Goal: Check status: Check status

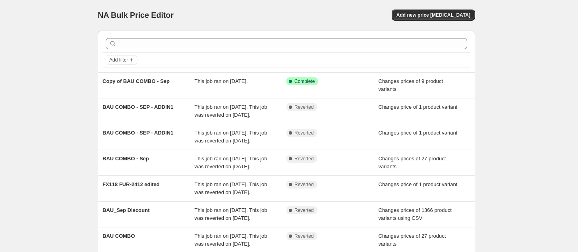
click at [57, 164] on div "NA Bulk Price Editor. This page is ready NA Bulk Price Editor Add new price cha…" at bounding box center [286, 204] width 573 height 409
click at [118, 59] on span "Add filter" at bounding box center [118, 60] width 19 height 6
click at [120, 75] on span "Job status" at bounding box center [124, 76] width 23 height 6
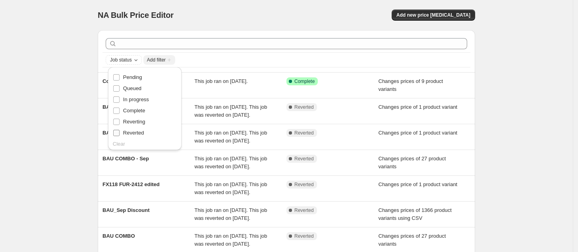
click at [138, 131] on span "Reverted" at bounding box center [133, 133] width 21 height 6
click at [120, 131] on input "Reverted" at bounding box center [116, 133] width 6 height 6
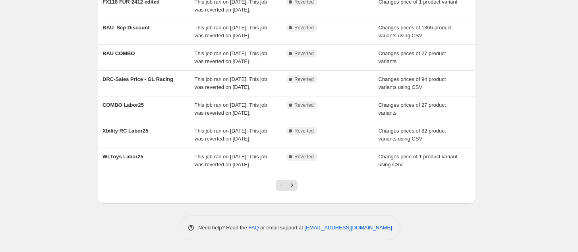
scroll to position [238, 0]
click at [295, 184] on icon "Next" at bounding box center [292, 186] width 8 height 8
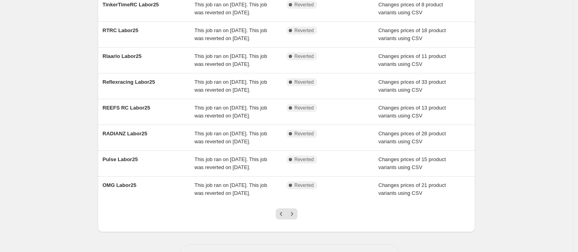
scroll to position [0, 0]
